Goal: Find specific page/section: Find specific page/section

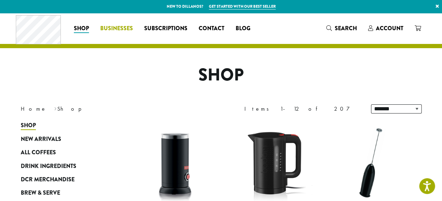
click at [110, 30] on span "Businesses" at bounding box center [116, 28] width 33 height 9
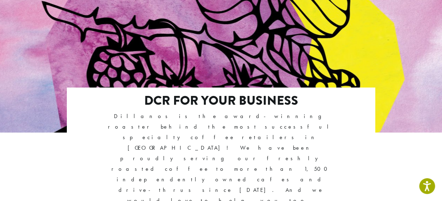
scroll to position [105, 0]
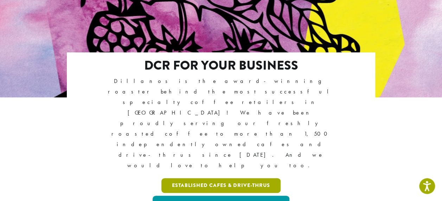
click at [206, 178] on link "Established Cafes & Drive-Thrus" at bounding box center [220, 185] width 119 height 15
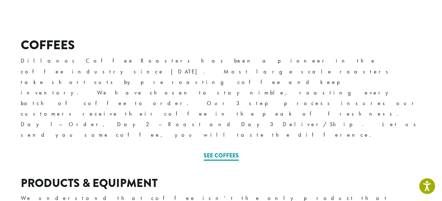
scroll to position [316, 0]
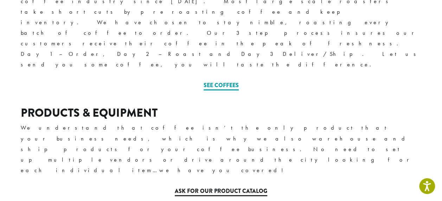
click at [221, 187] on link "Ask for our Product Catalog" at bounding box center [221, 191] width 92 height 9
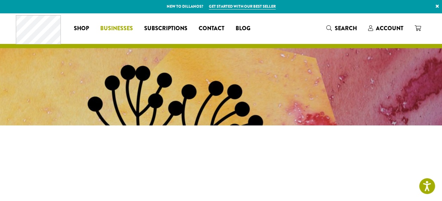
click at [113, 30] on span "Businesses" at bounding box center [116, 28] width 33 height 9
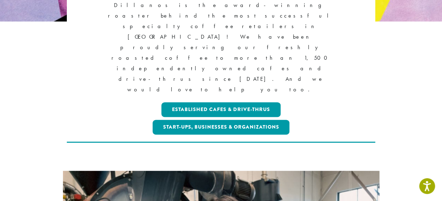
scroll to position [176, 0]
